Goal: Find specific page/section: Find specific page/section

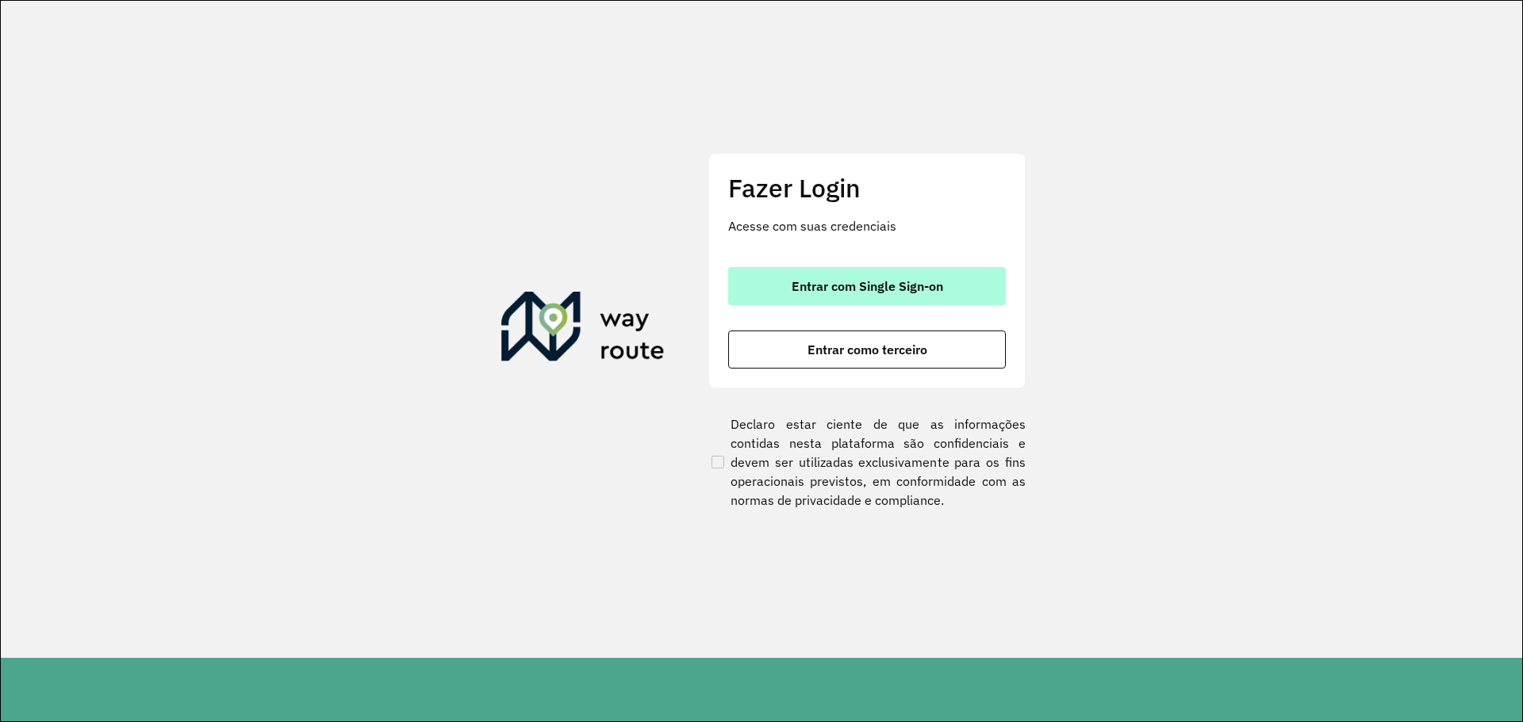
click at [861, 273] on button "Entrar com Single Sign-on" at bounding box center [867, 286] width 278 height 38
click at [823, 298] on button "Entrar com Single Sign-on" at bounding box center [867, 286] width 278 height 38
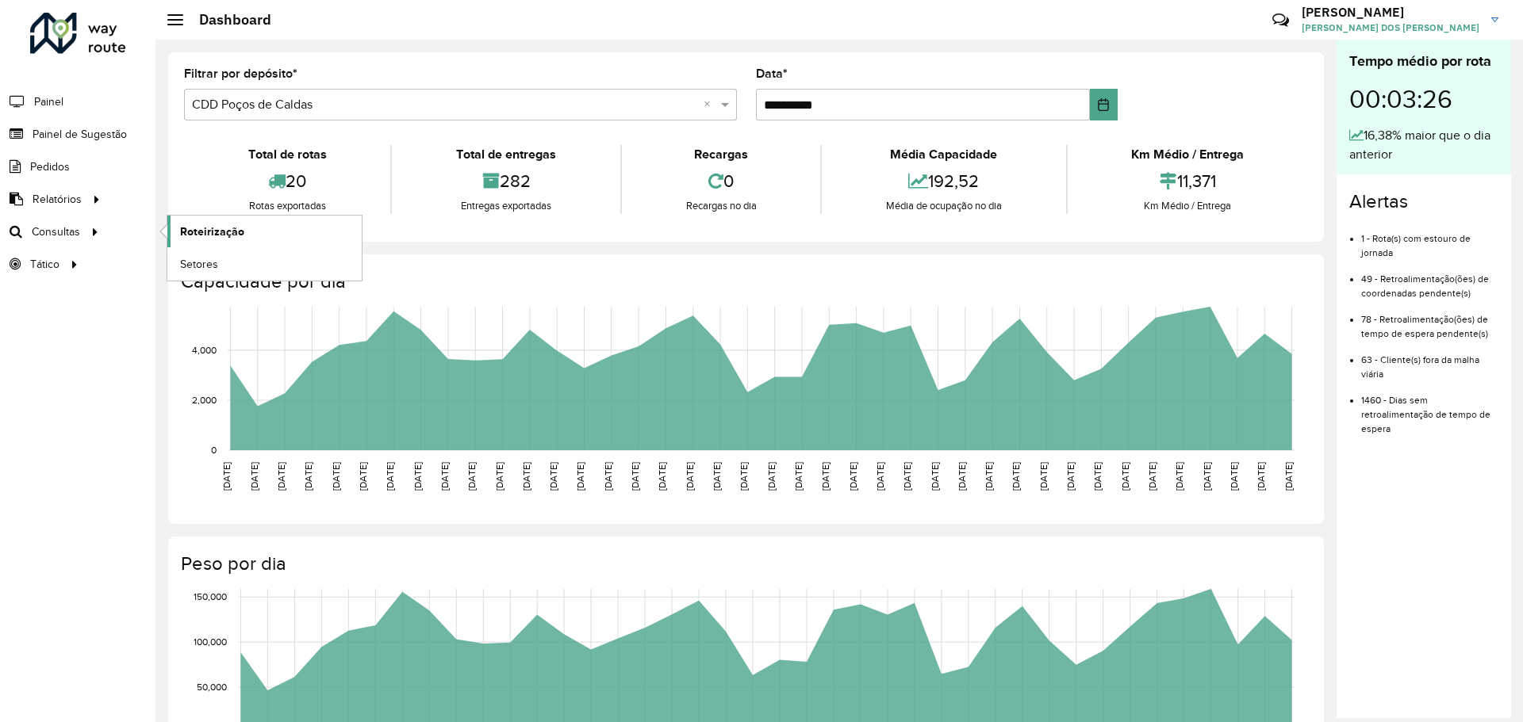
click at [181, 230] on span "Roteirização" at bounding box center [212, 232] width 64 height 17
click at [201, 259] on span "Setores" at bounding box center [199, 264] width 39 height 17
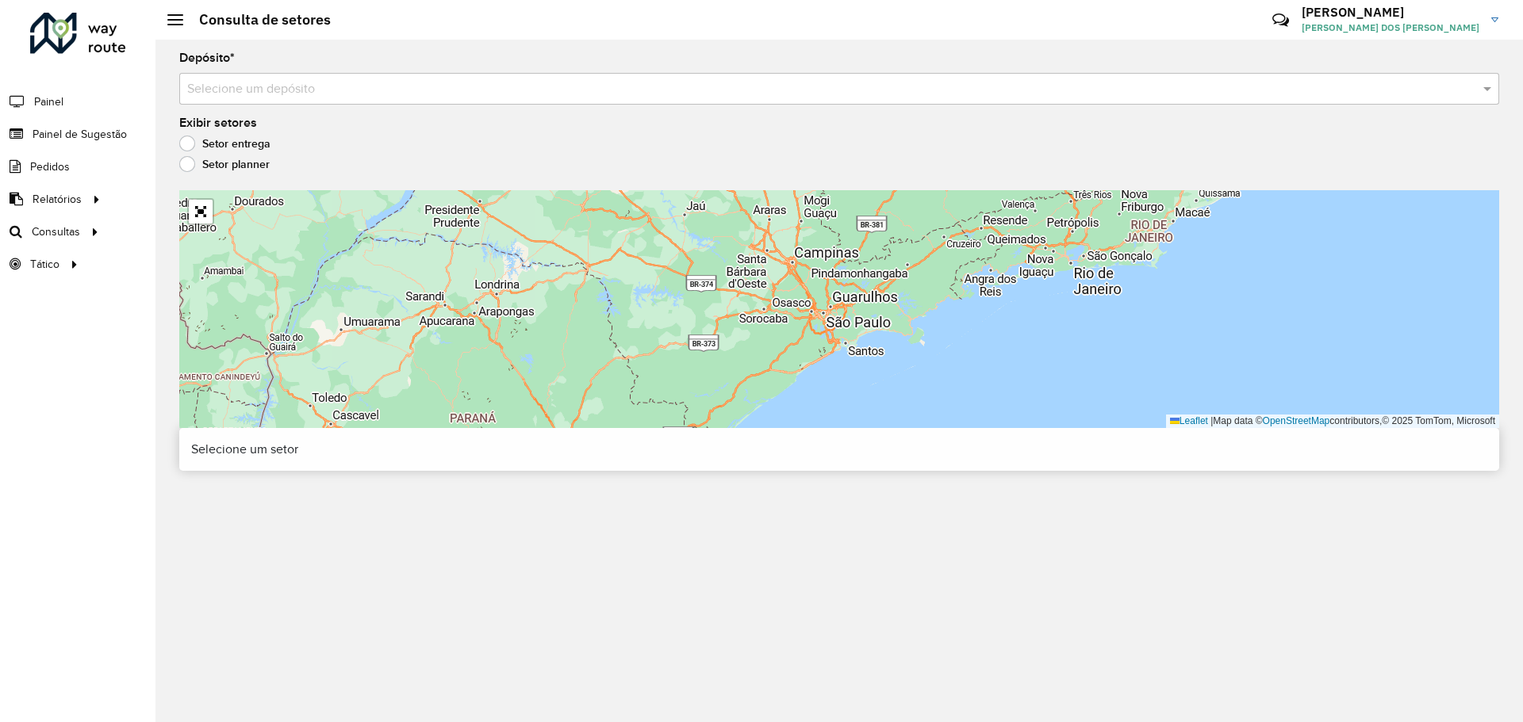
click at [405, 85] on input "text" at bounding box center [823, 89] width 1272 height 19
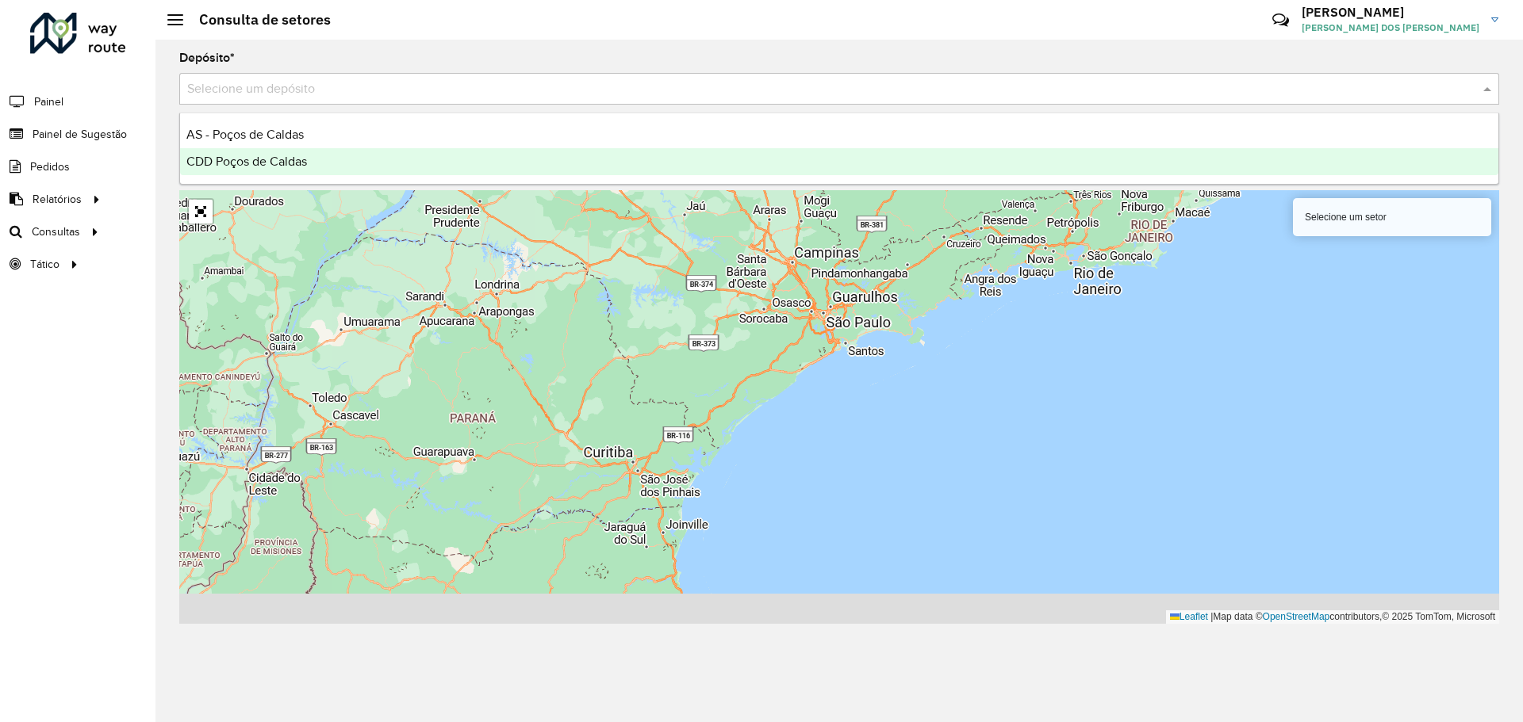
click at [372, 161] on div "CDD Poços de Caldas" at bounding box center [839, 161] width 1318 height 27
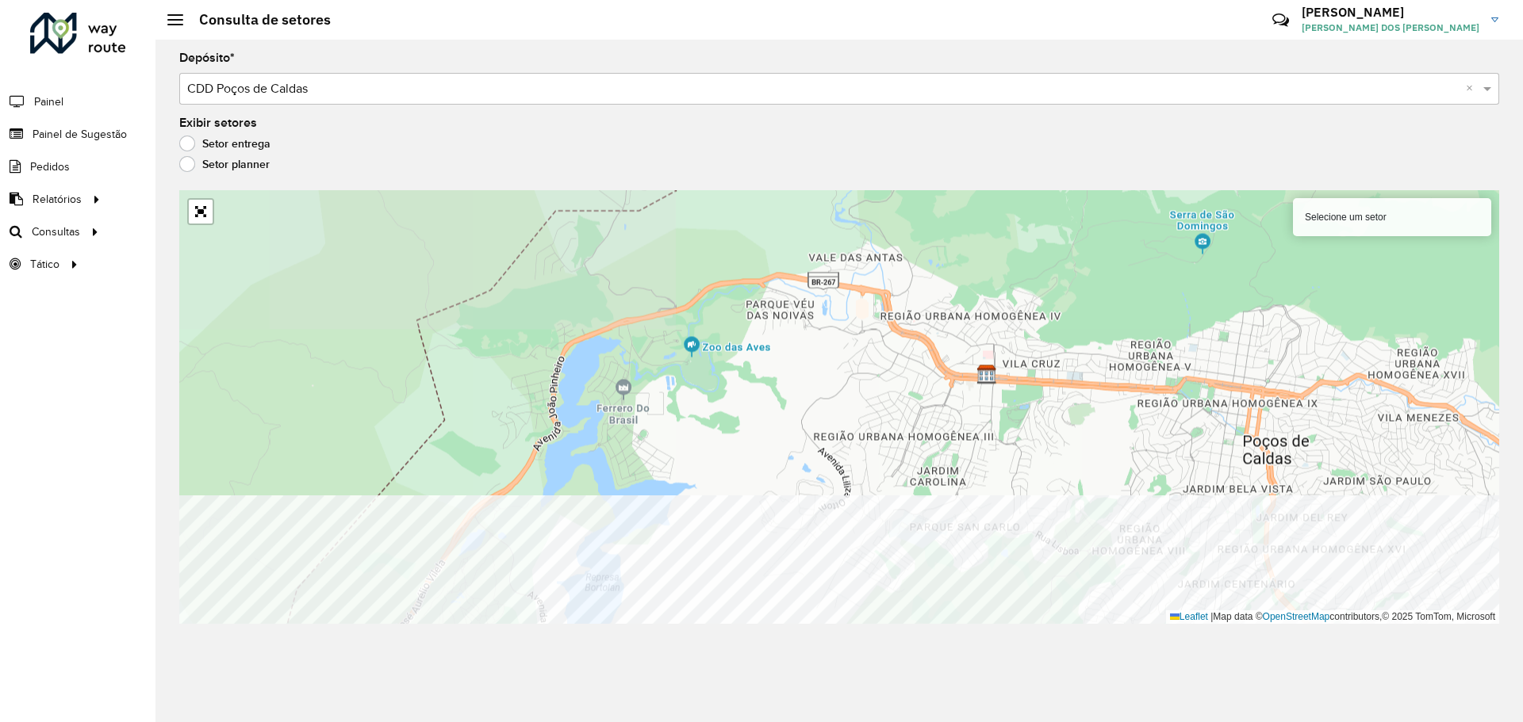
click at [822, 645] on div "Depósito * Selecione um depósito × CDD Poços de Caldas × Exibir setores Setor e…" at bounding box center [838, 381] width 1367 height 683
